Goal: Complete application form

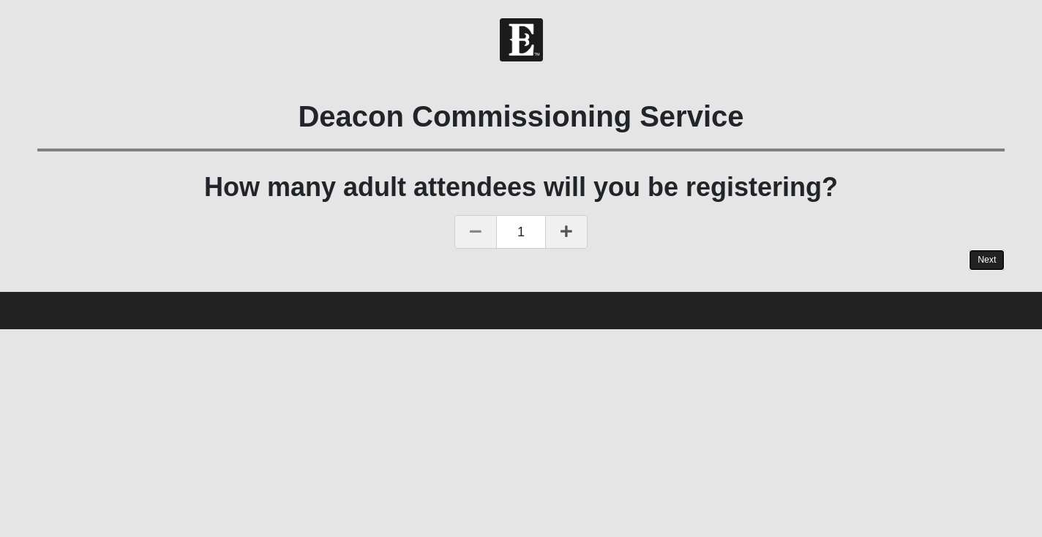
click at [985, 260] on link "Next" at bounding box center [986, 259] width 36 height 21
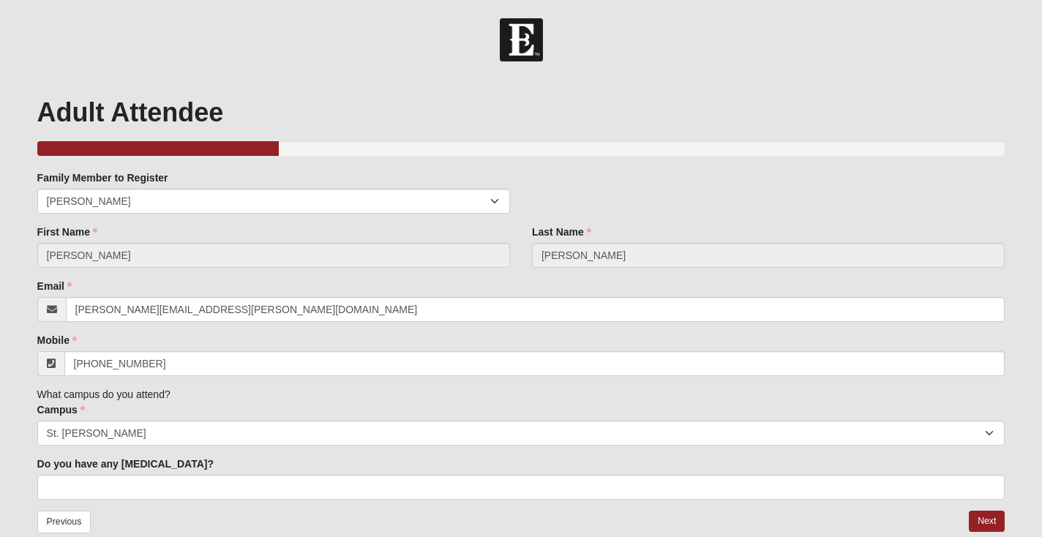
scroll to position [77, 0]
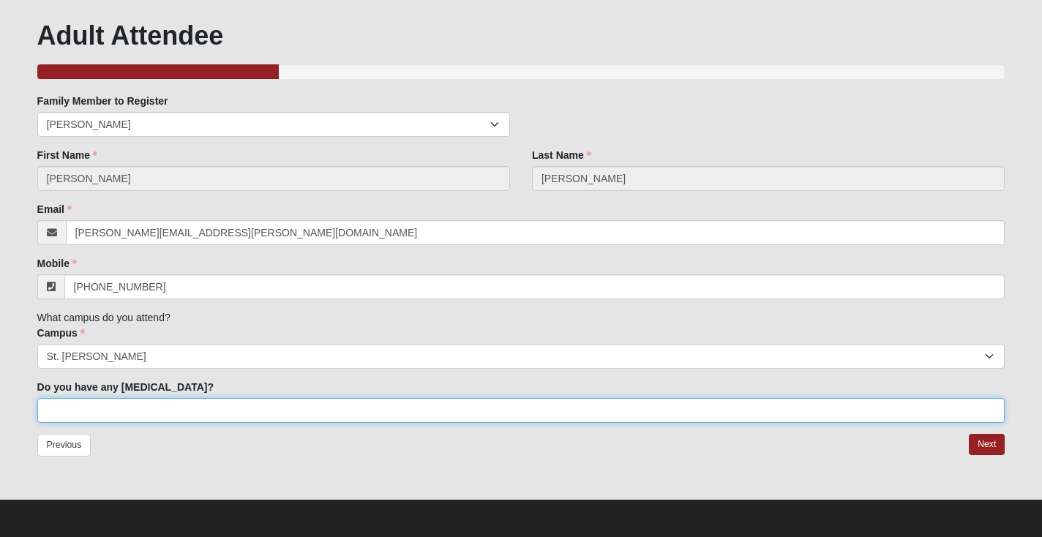
click at [298, 406] on input "Do you have any [MEDICAL_DATA]?" at bounding box center [521, 410] width 968 height 25
type input "no"
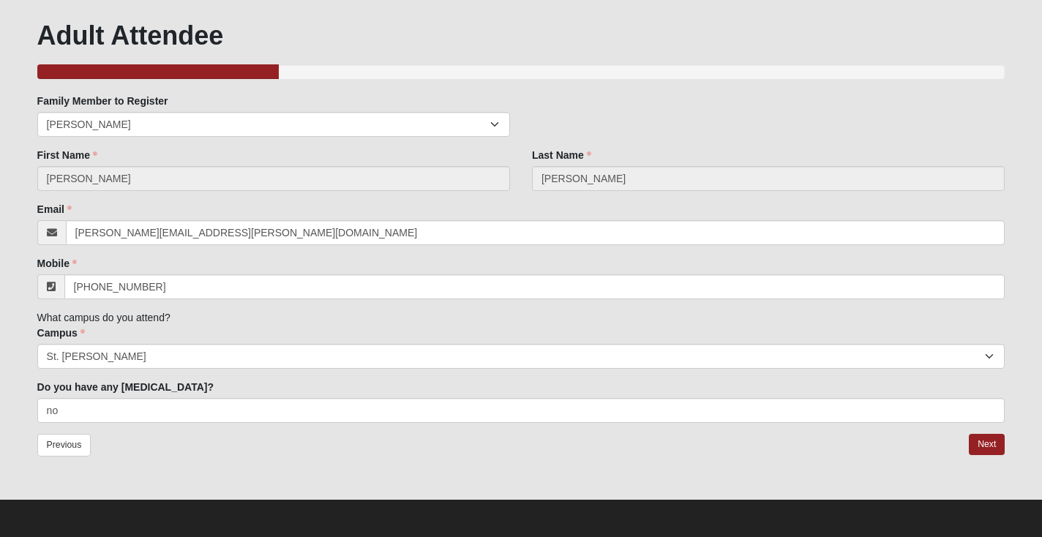
click at [424, 448] on div "Previous Next" at bounding box center [521, 455] width 968 height 42
click at [982, 438] on link "Next" at bounding box center [986, 444] width 36 height 21
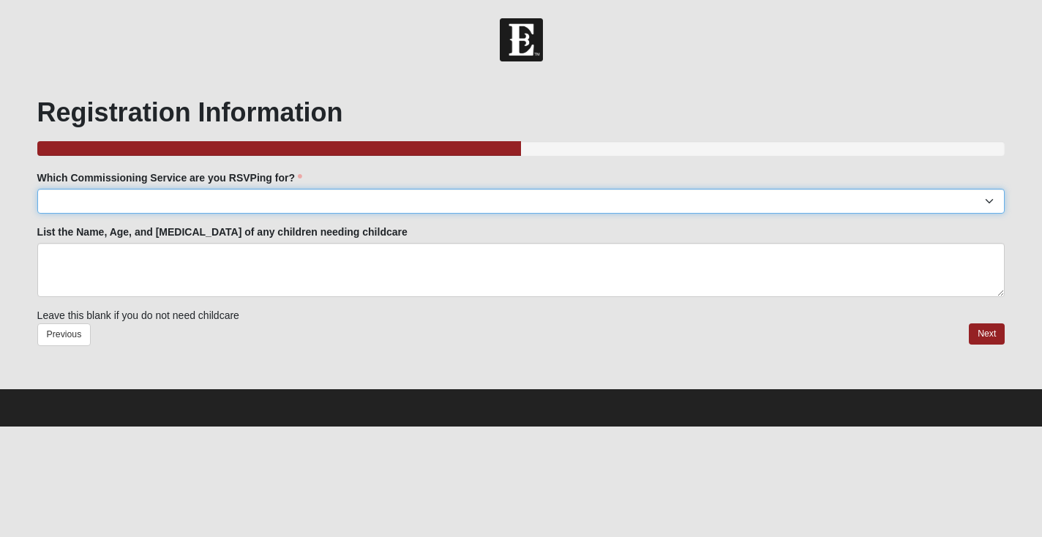
click at [227, 200] on select "[GEOGRAPHIC_DATA]: TBD Baymeadows: TBD [PERSON_NAME][GEOGRAPHIC_DATA]: TBD Jesu…" at bounding box center [521, 201] width 968 height 25
